Goal: Task Accomplishment & Management: Manage account settings

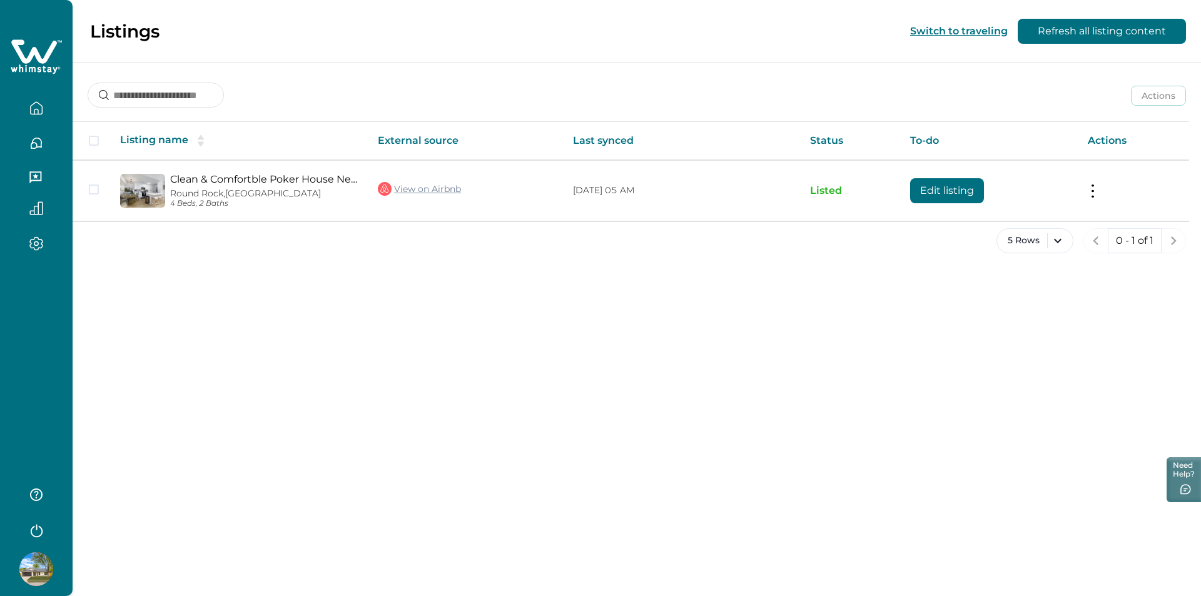
click at [36, 109] on icon "button" at bounding box center [36, 111] width 4 height 5
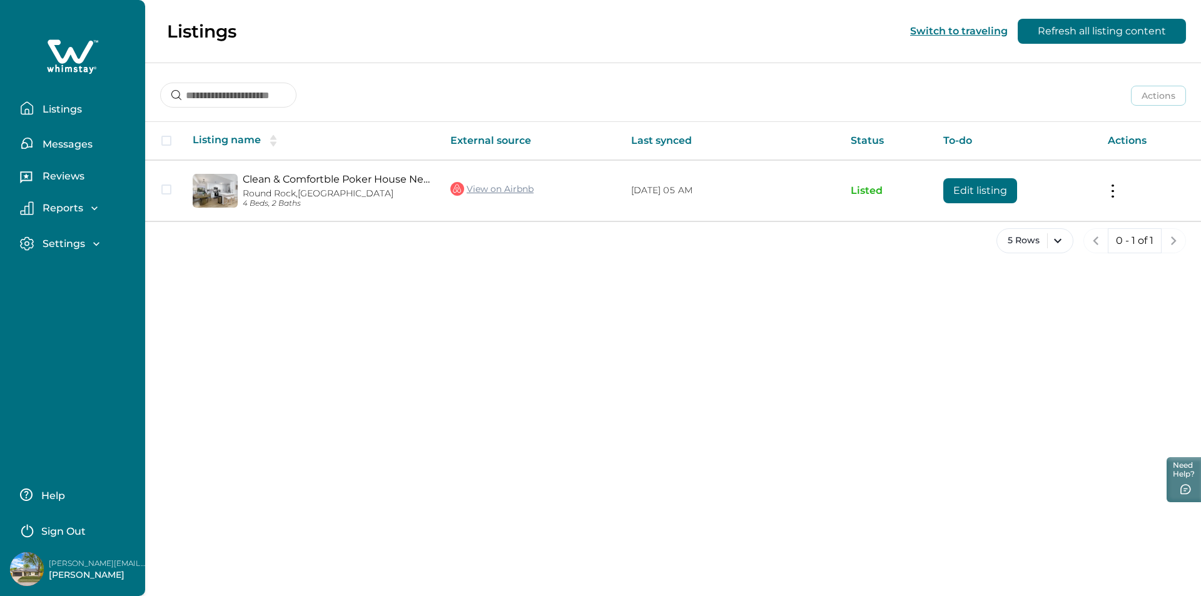
click at [91, 245] on icon "button" at bounding box center [96, 244] width 13 height 13
click at [93, 271] on p "Profile details" at bounding box center [75, 271] width 73 height 13
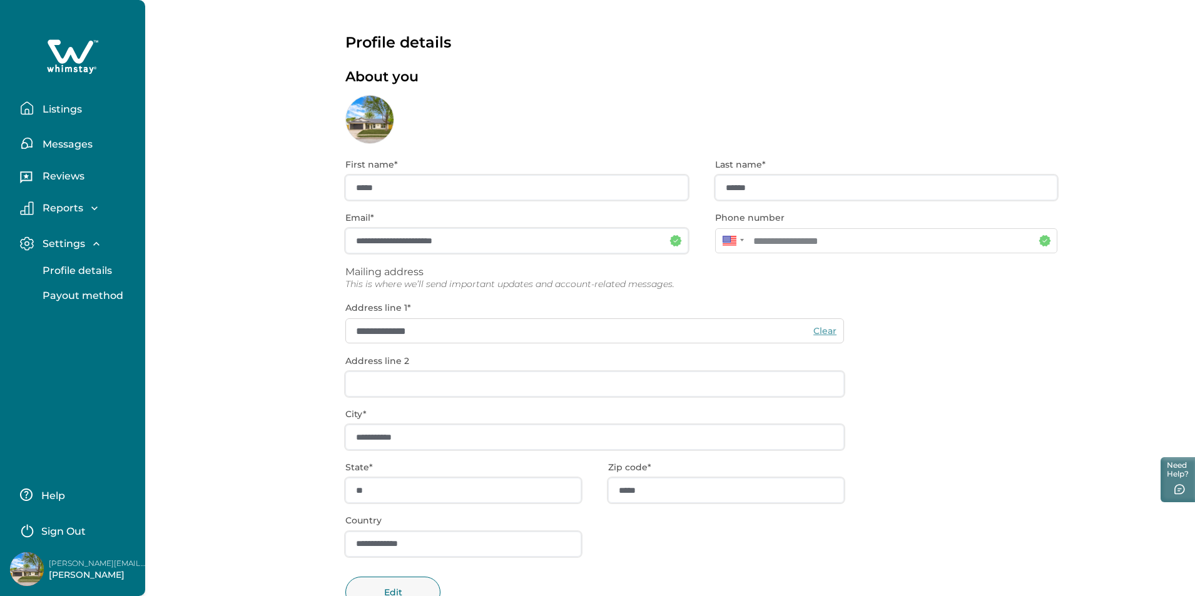
click at [71, 143] on p "Messages" at bounding box center [66, 144] width 54 height 13
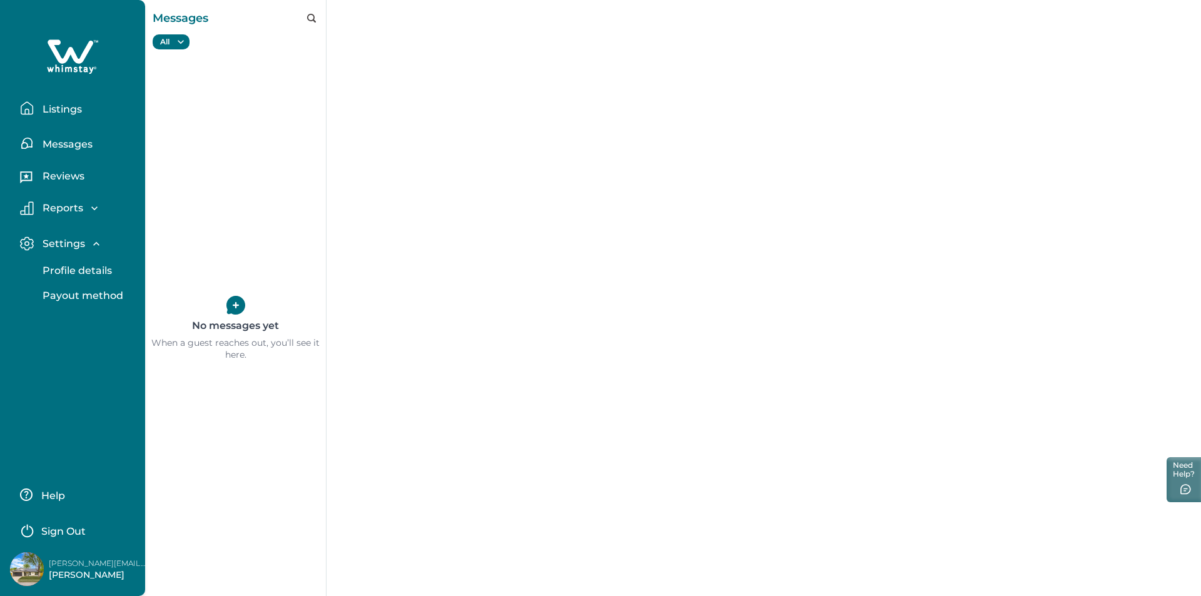
click at [73, 104] on p "Listings" at bounding box center [60, 109] width 43 height 13
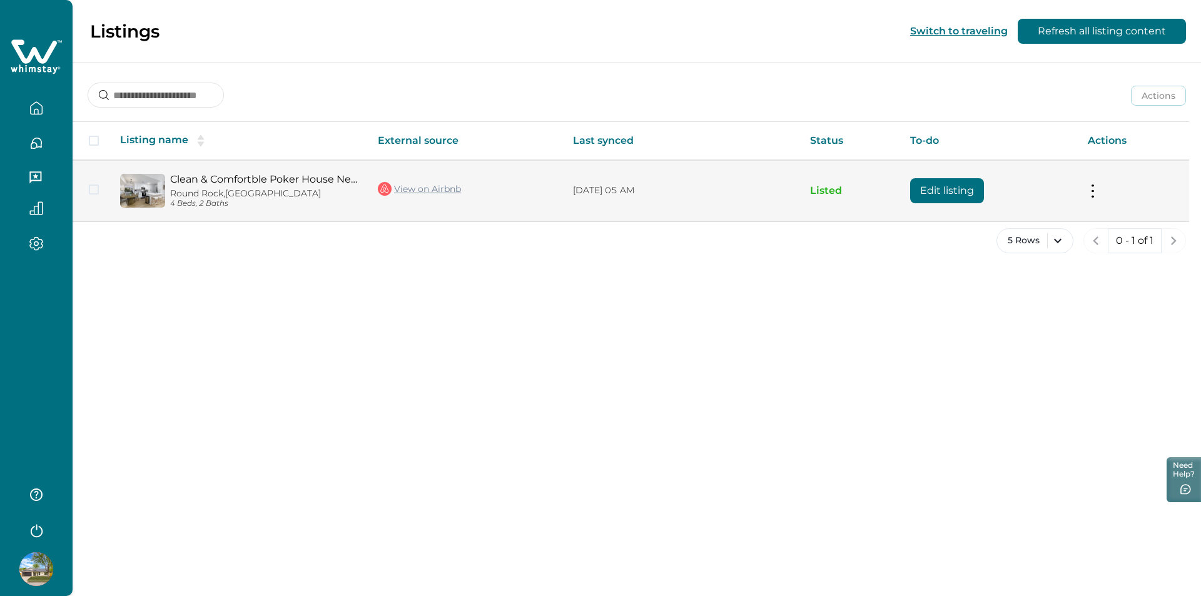
click at [327, 188] on div "Clean & Comfortble Poker House Near [GEOGRAPHIC_DATA]! [GEOGRAPHIC_DATA], [GEOG…" at bounding box center [261, 190] width 193 height 35
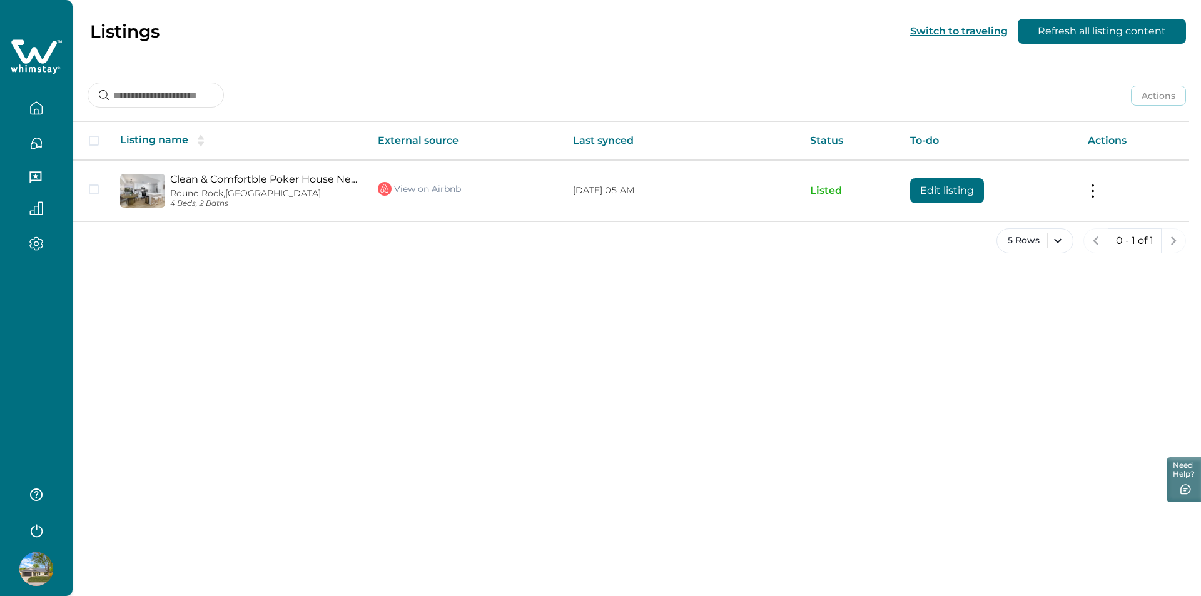
click at [38, 242] on icon "button" at bounding box center [36, 244] width 14 height 14
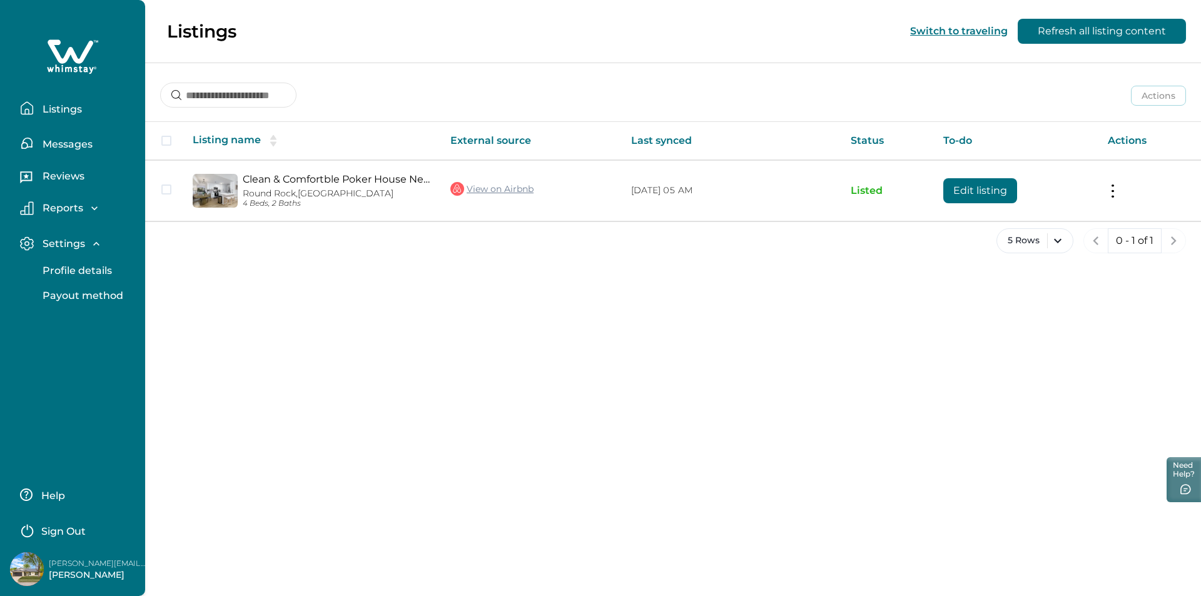
click at [69, 270] on p "Profile details" at bounding box center [75, 271] width 73 height 13
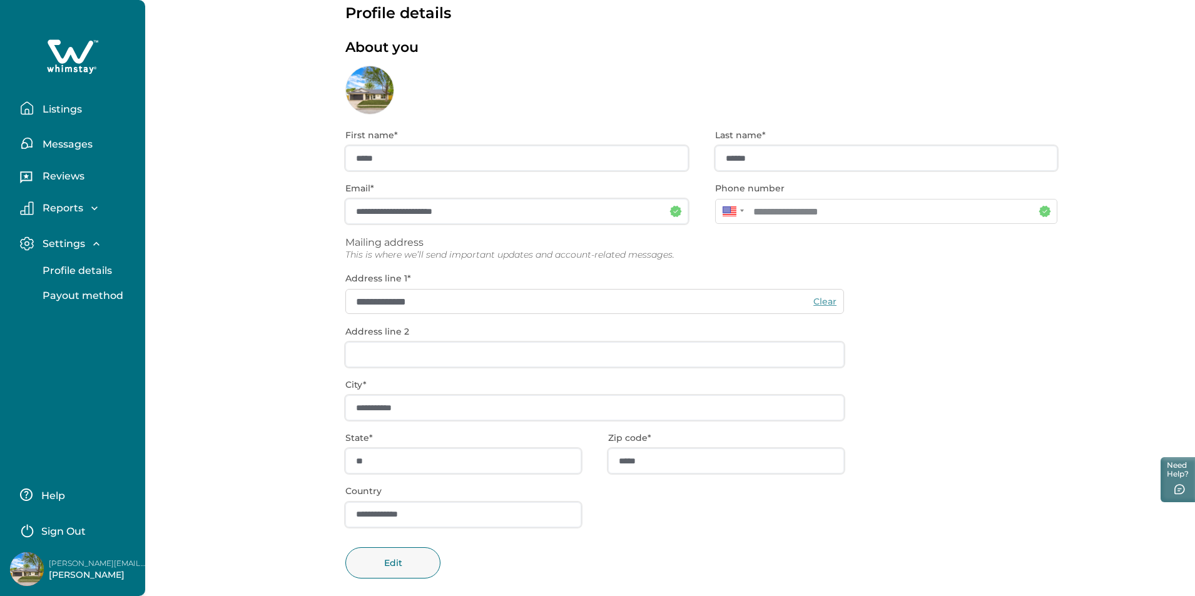
scroll to position [45, 0]
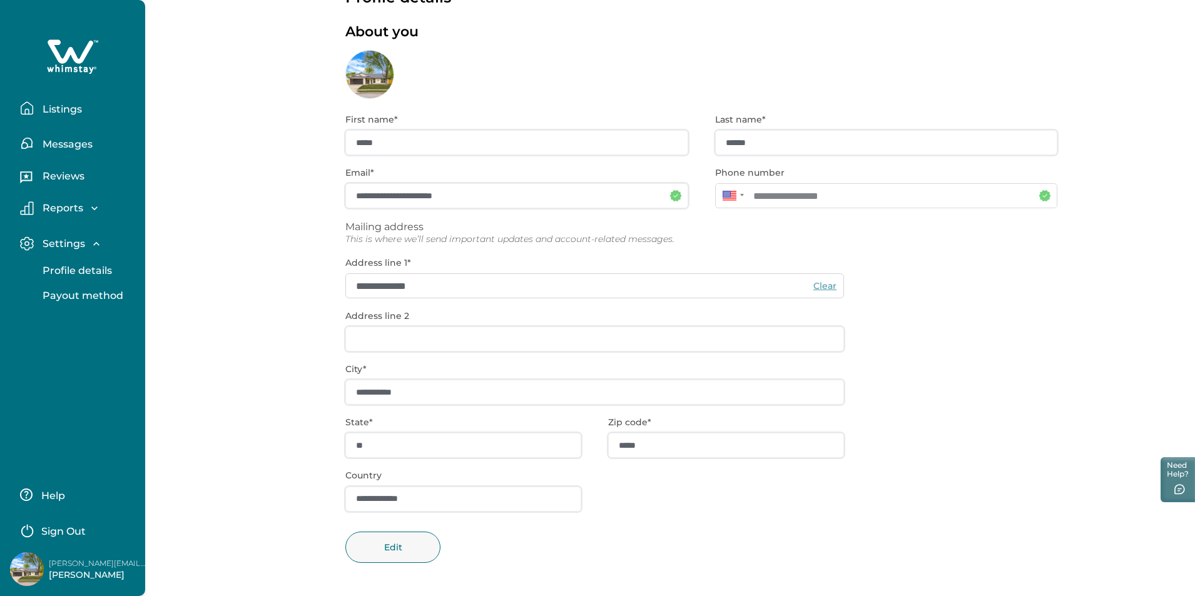
click at [68, 112] on p "Listings" at bounding box center [60, 109] width 43 height 13
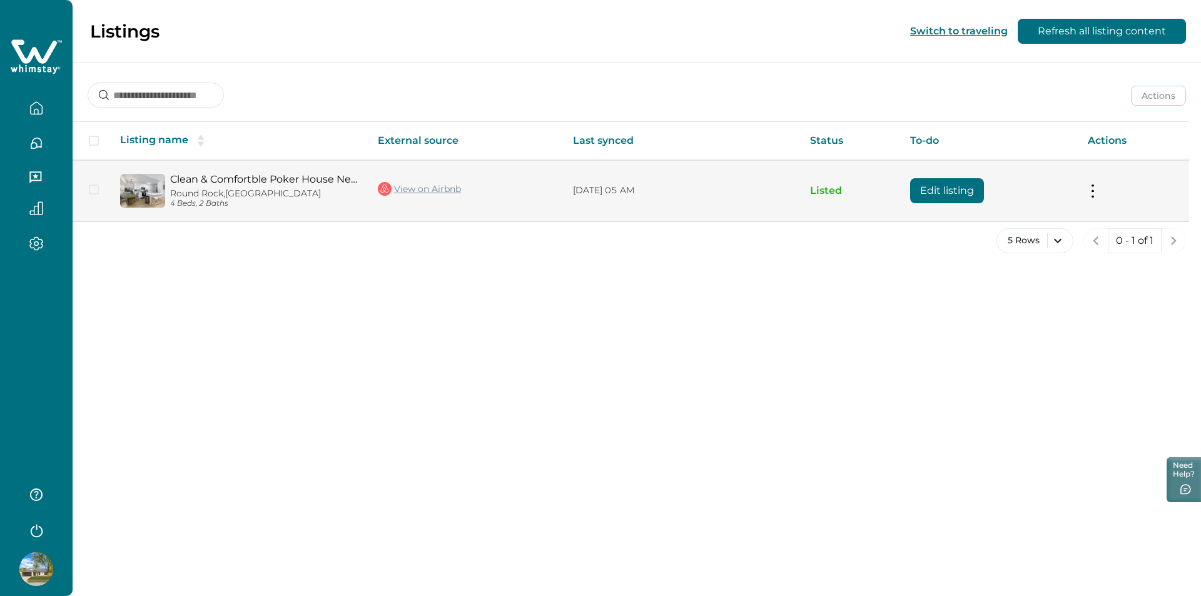
click at [349, 190] on p "[GEOGRAPHIC_DATA], [GEOGRAPHIC_DATA]" at bounding box center [264, 193] width 188 height 11
click at [962, 186] on button "Edit listing" at bounding box center [947, 190] width 74 height 25
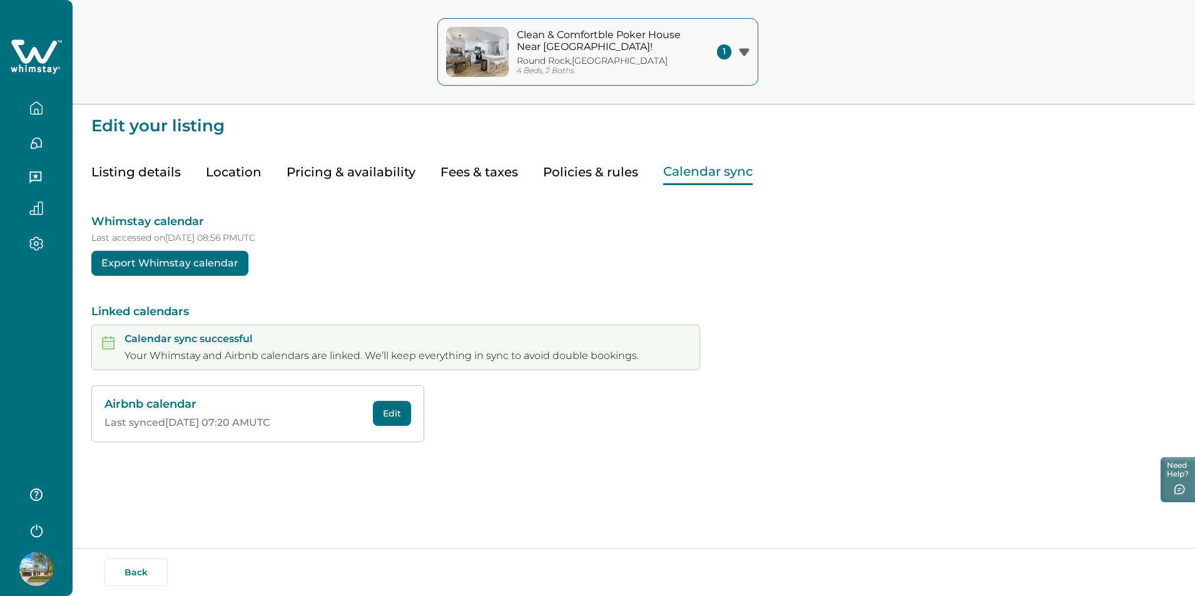
click at [718, 176] on button "Calendar sync" at bounding box center [707, 173] width 89 height 26
click at [201, 262] on button "Export Whimstay calendar" at bounding box center [169, 263] width 157 height 25
